Goal: Task Accomplishment & Management: Manage account settings

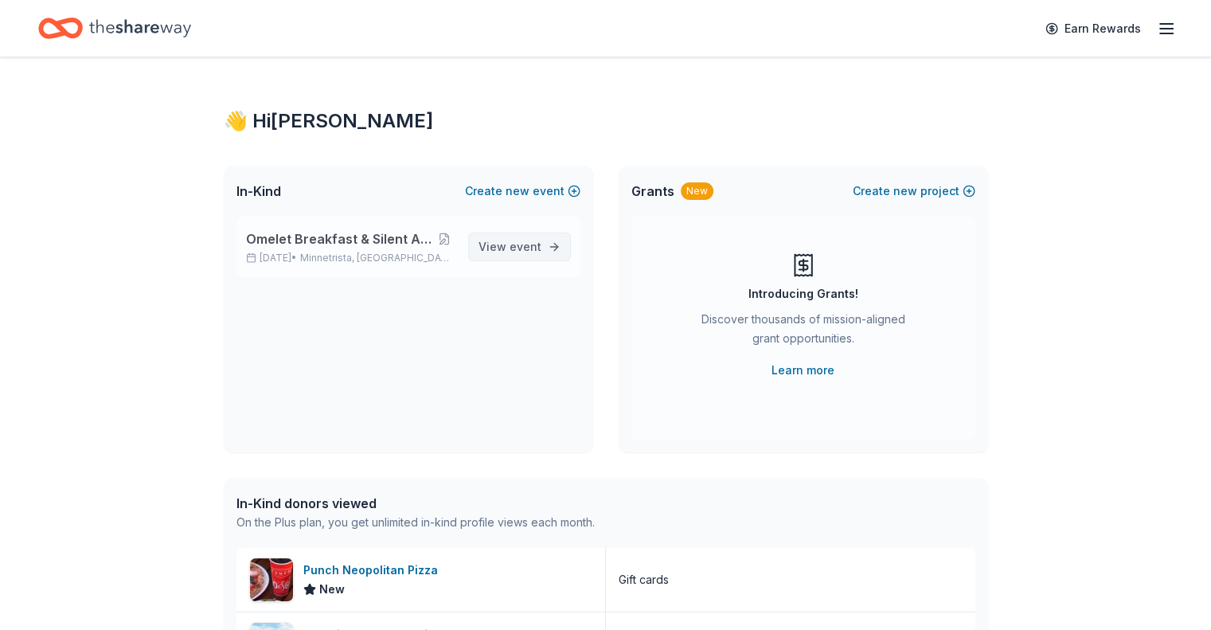
click at [503, 251] on span "View event" at bounding box center [510, 246] width 63 height 19
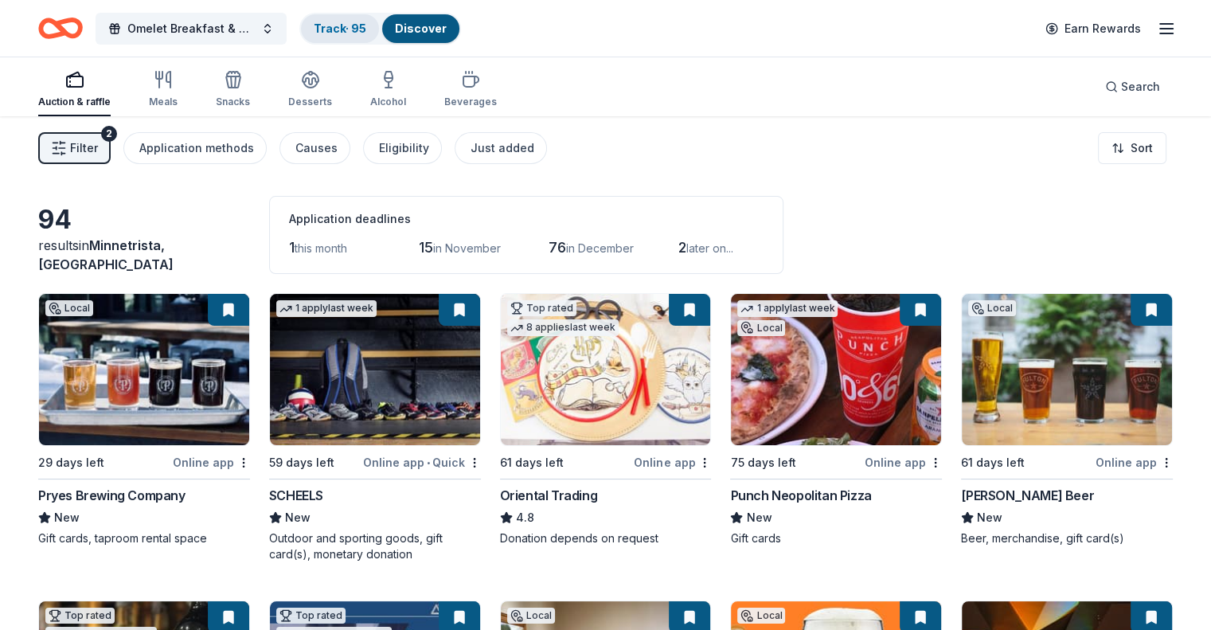
click at [363, 21] on div "Track · 95" at bounding box center [340, 28] width 78 height 29
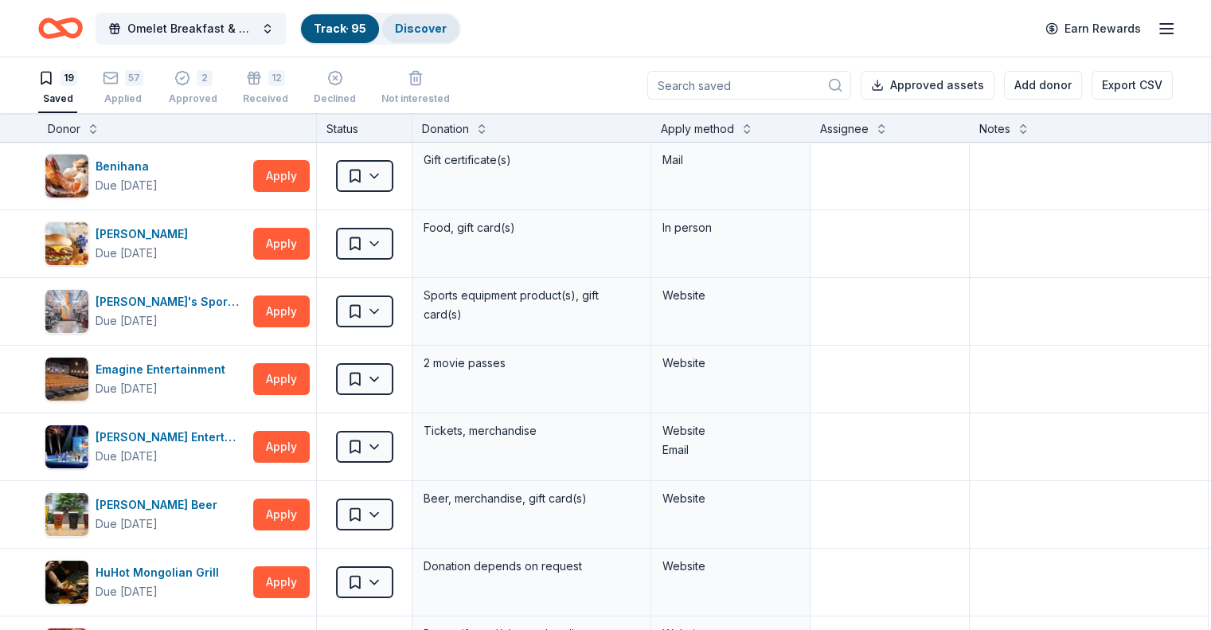
click at [447, 24] on link "Discover" at bounding box center [421, 29] width 52 height 14
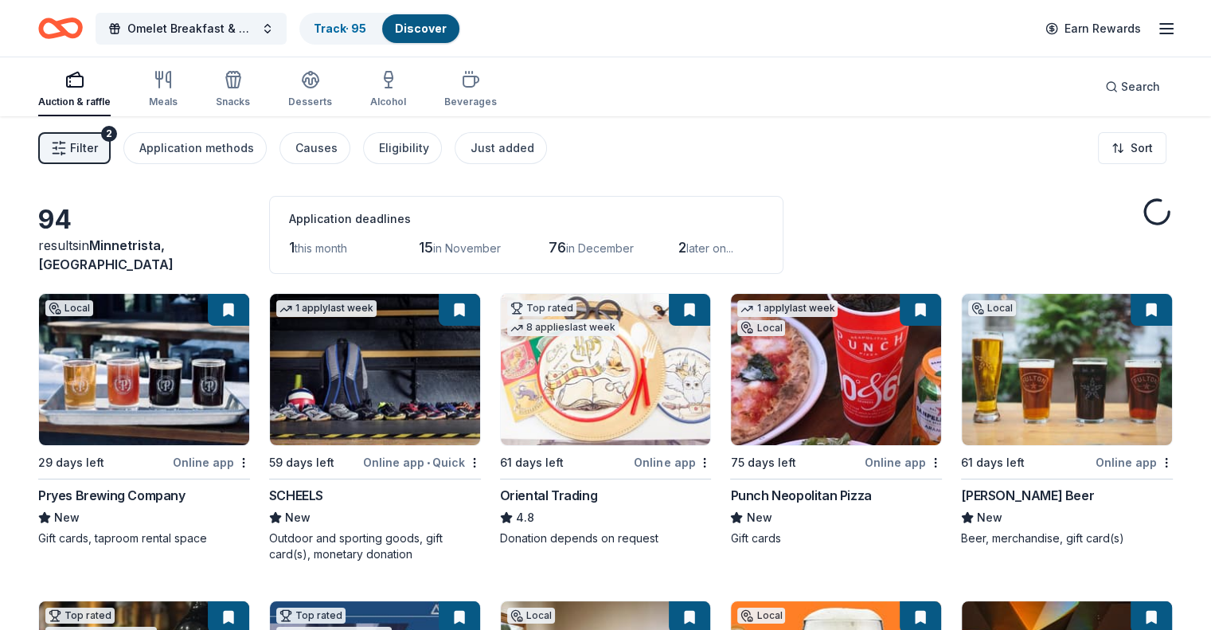
click at [111, 150] on button "Filter 2" at bounding box center [74, 148] width 72 height 32
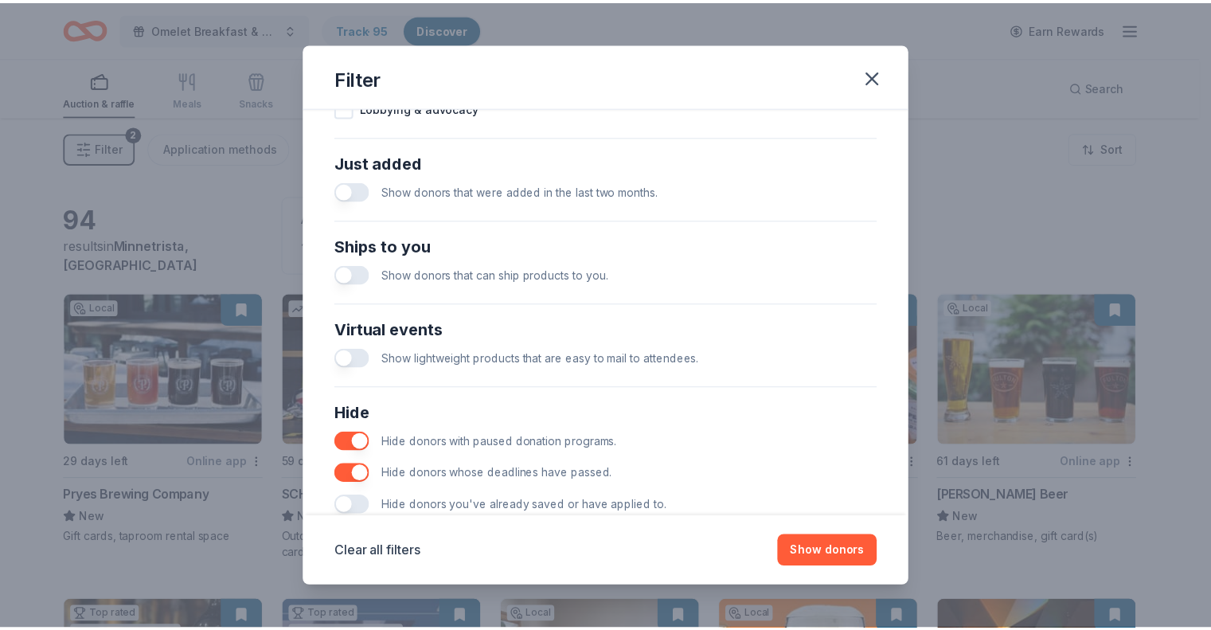
scroll to position [639, 0]
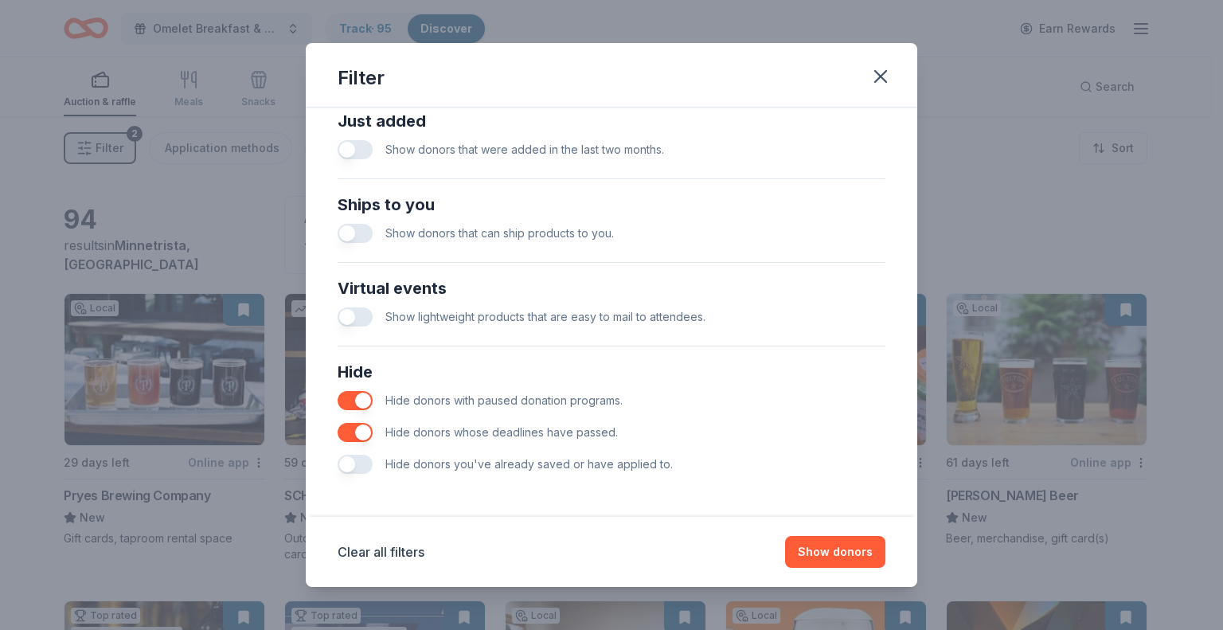
drag, startPoint x: 362, startPoint y: 462, endPoint x: 377, endPoint y: 463, distance: 15.2
click at [362, 462] on button "button" at bounding box center [355, 464] width 35 height 19
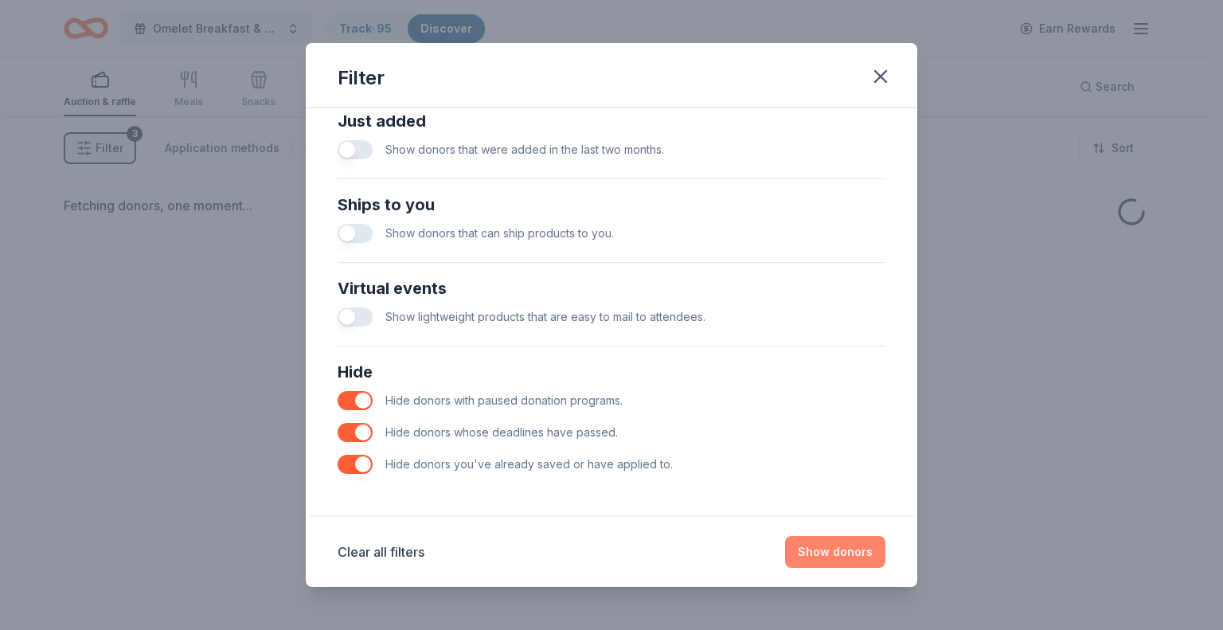
click at [830, 549] on button "Show donors" at bounding box center [835, 552] width 100 height 32
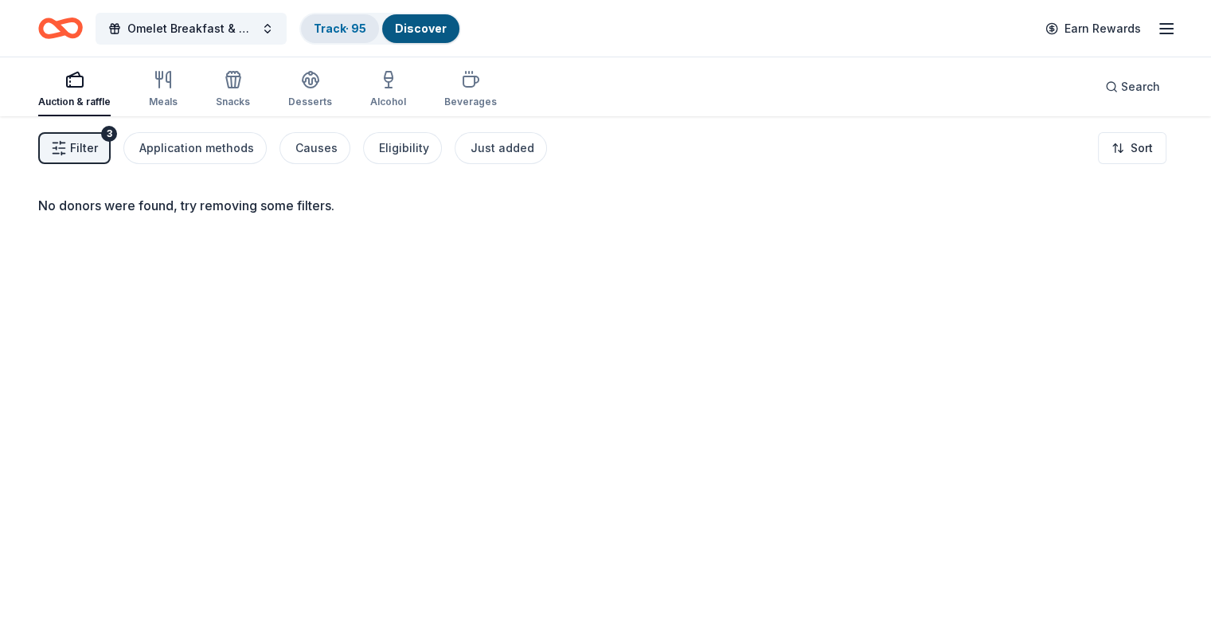
click at [366, 25] on link "Track · 95" at bounding box center [340, 29] width 53 height 14
click at [360, 22] on link "Track · 95" at bounding box center [340, 29] width 53 height 14
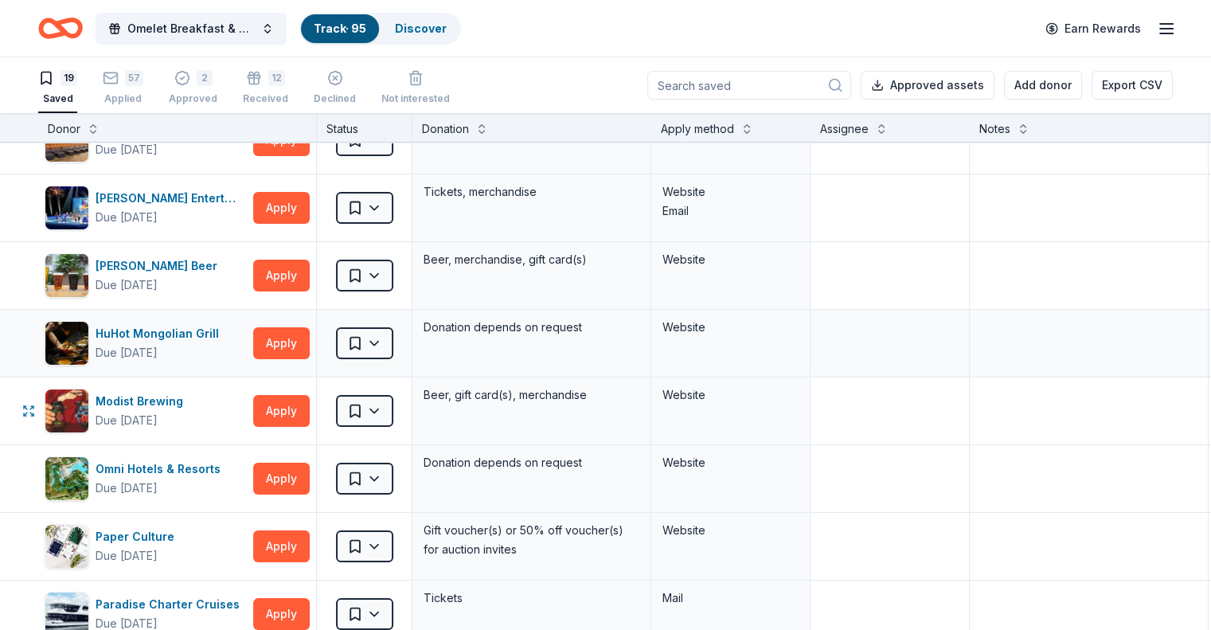
scroll to position [319, 0]
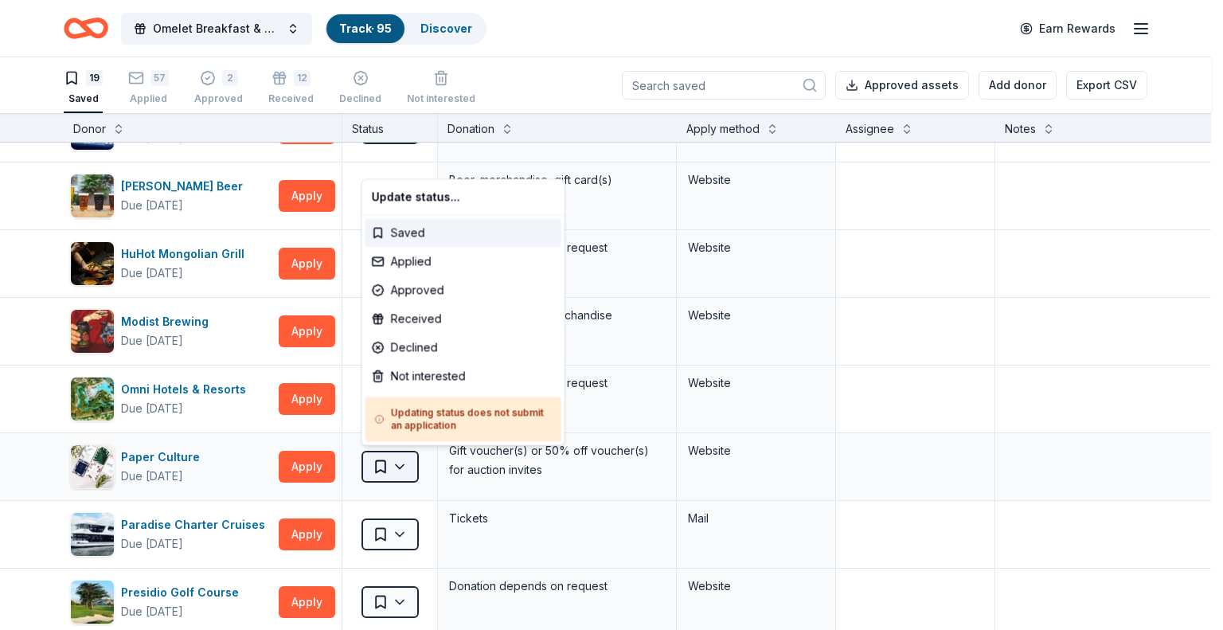
click at [409, 467] on html "Omelet Breakfast & Silent Auction Fundraiser Track · 95 Discover Earn Rewards 1…" at bounding box center [611, 315] width 1223 height 630
click at [420, 381] on div "Not interested" at bounding box center [464, 376] width 196 height 29
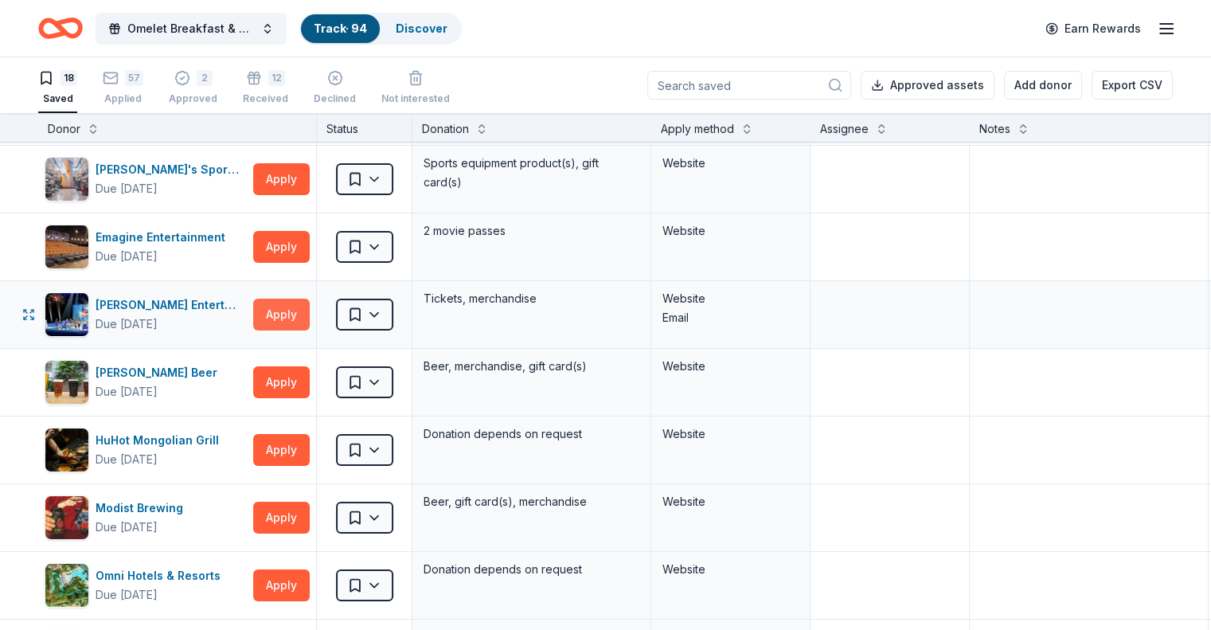
scroll to position [0, 0]
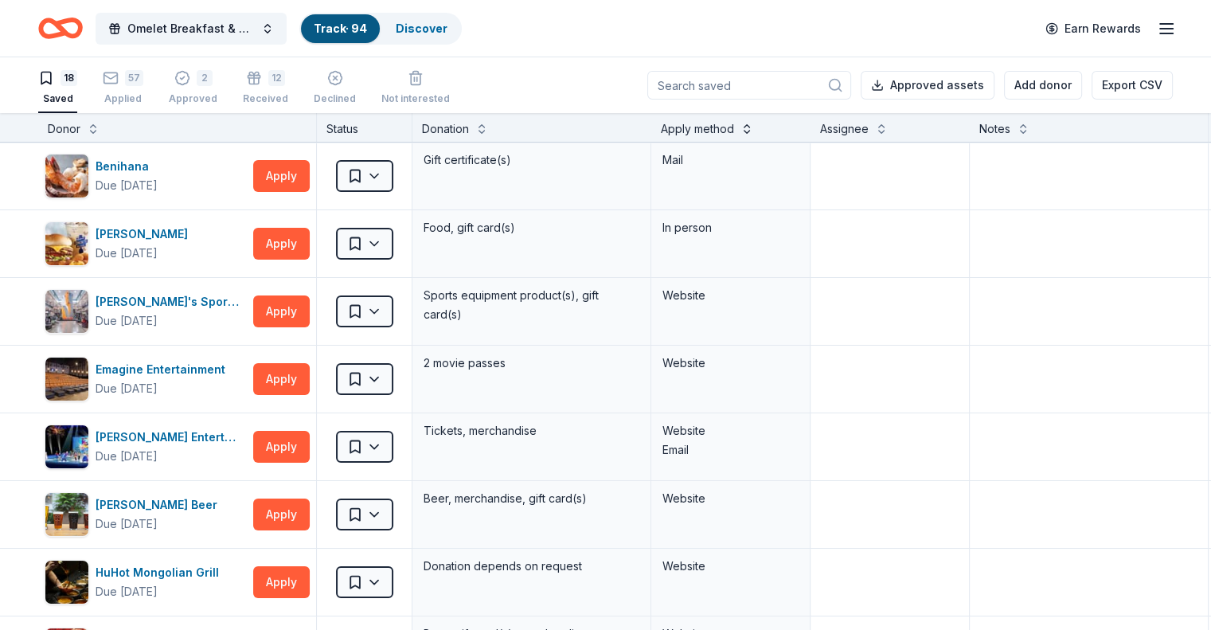
click at [753, 123] on button at bounding box center [747, 127] width 13 height 16
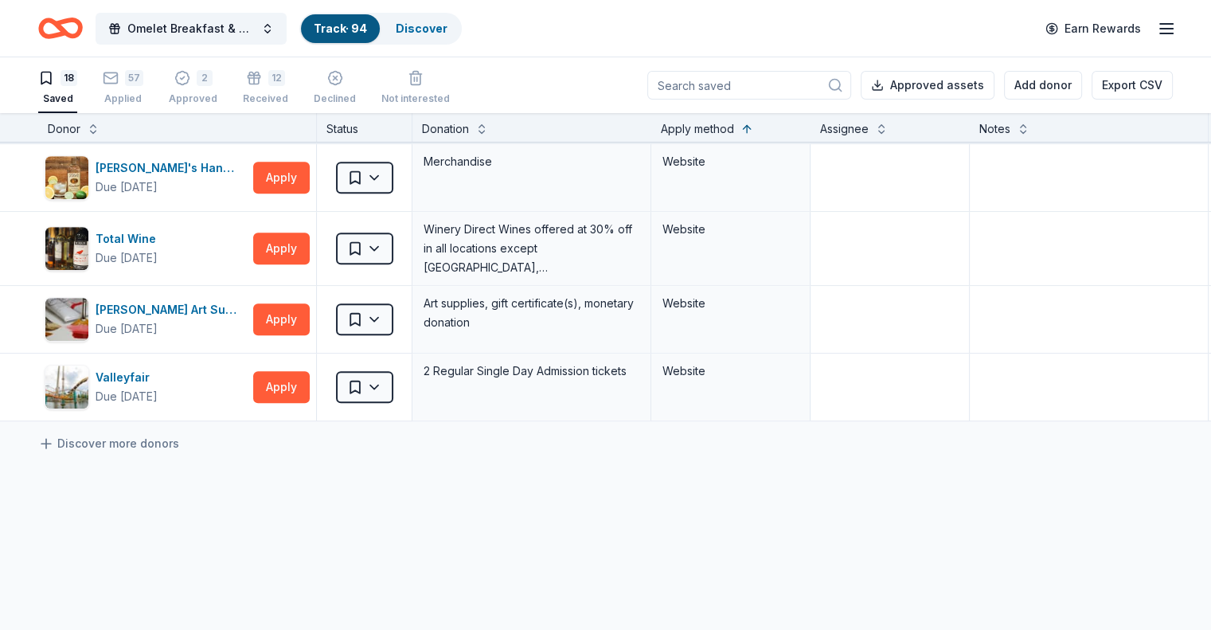
scroll to position [1045, 0]
